Goal: Information Seeking & Learning: Learn about a topic

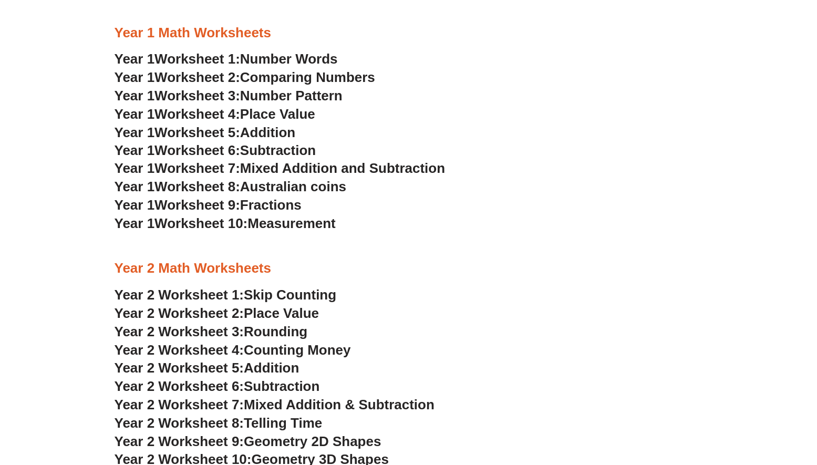
scroll to position [841, 0]
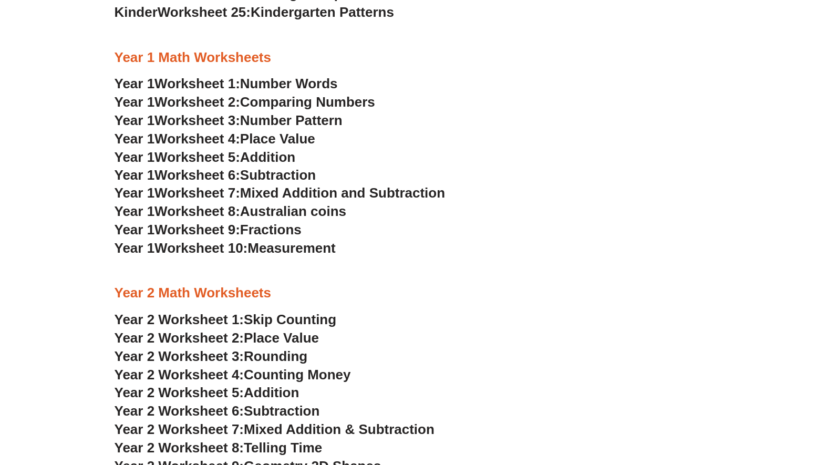
click at [302, 138] on span "Place Value" at bounding box center [277, 139] width 75 height 16
click at [292, 199] on span "Mixed Addition and Subtraction" at bounding box center [342, 193] width 205 height 16
click at [300, 247] on span "Measurement" at bounding box center [292, 248] width 88 height 16
click at [261, 86] on span "Number Words" at bounding box center [289, 84] width 98 height 16
click at [278, 118] on span "Number Pattern" at bounding box center [291, 120] width 103 height 16
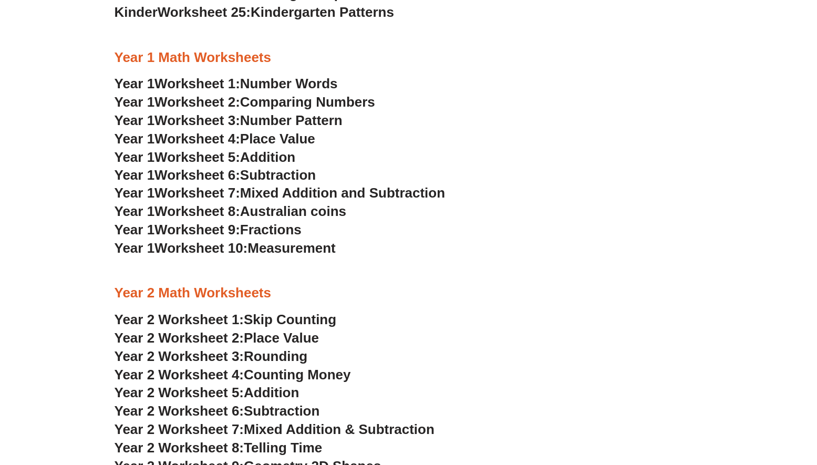
click at [277, 156] on span "Addition" at bounding box center [267, 157] width 55 height 16
click at [290, 177] on span "Subtraction" at bounding box center [278, 175] width 76 height 16
click at [194, 98] on span "Worksheet 2:" at bounding box center [198, 102] width 86 height 16
click at [274, 228] on span "Fractions" at bounding box center [271, 230] width 62 height 16
click at [271, 250] on span "Measurement" at bounding box center [292, 248] width 88 height 16
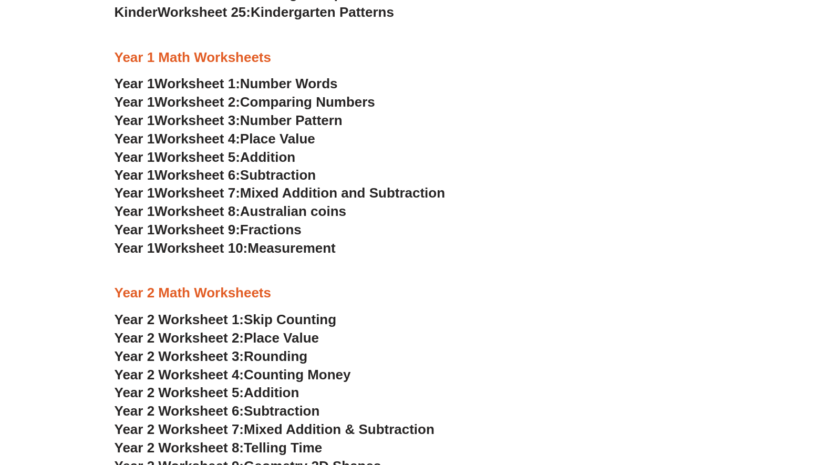
click at [261, 140] on span "Place Value" at bounding box center [277, 139] width 75 height 16
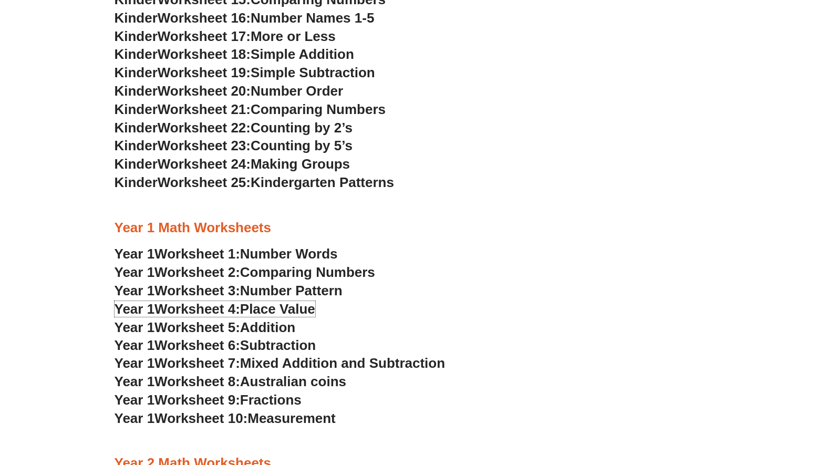
scroll to position [631, 0]
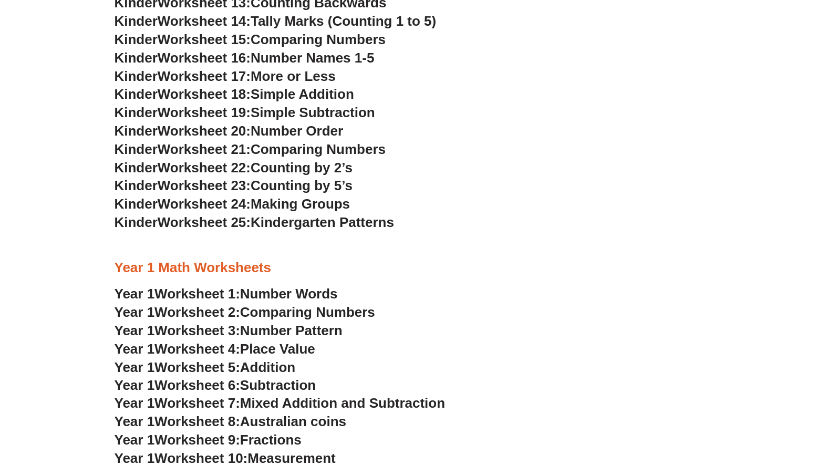
click at [206, 211] on span "Worksheet 24:" at bounding box center [204, 204] width 93 height 16
click at [288, 194] on h3 "Kinder Worksheet 23: Counting by 5’s" at bounding box center [409, 186] width 589 height 18
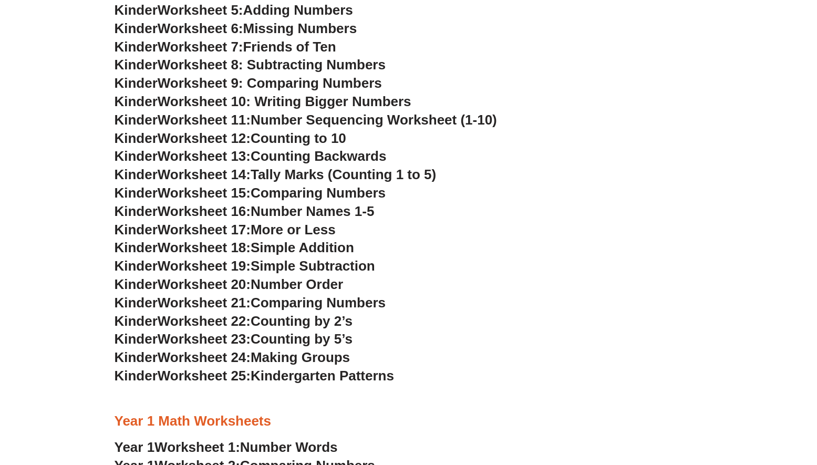
scroll to position [473, 0]
